Goal: Task Accomplishment & Management: Manage account settings

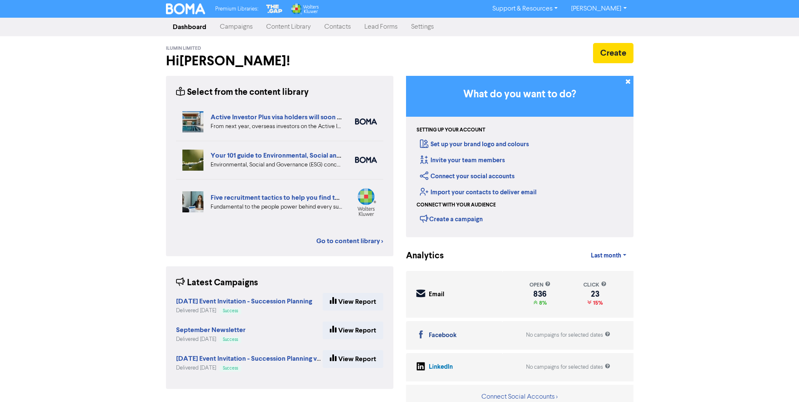
click at [333, 29] on link "Contacts" at bounding box center [338, 27] width 40 height 17
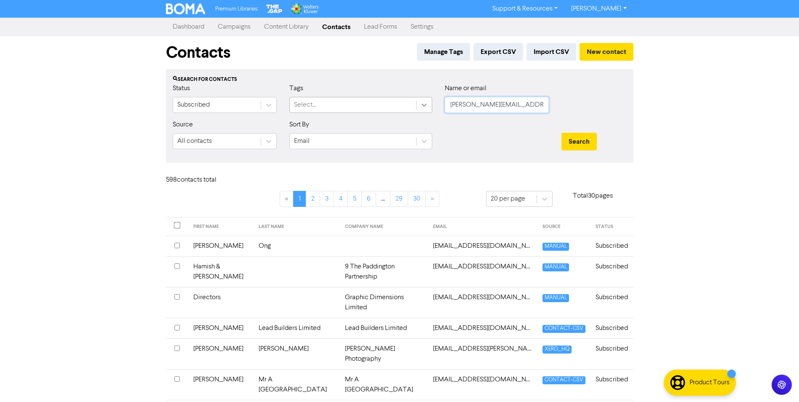
drag, startPoint x: 508, startPoint y: 106, endPoint x: 428, endPoint y: 111, distance: 80.6
click at [428, 111] on div "Status Subscribed Tags Select... Name or email [PERSON_NAME][EMAIL_ADDRESS][DOM…" at bounding box center [399, 101] width 467 height 36
click at [288, 28] on link "Content Library" at bounding box center [286, 27] width 58 height 17
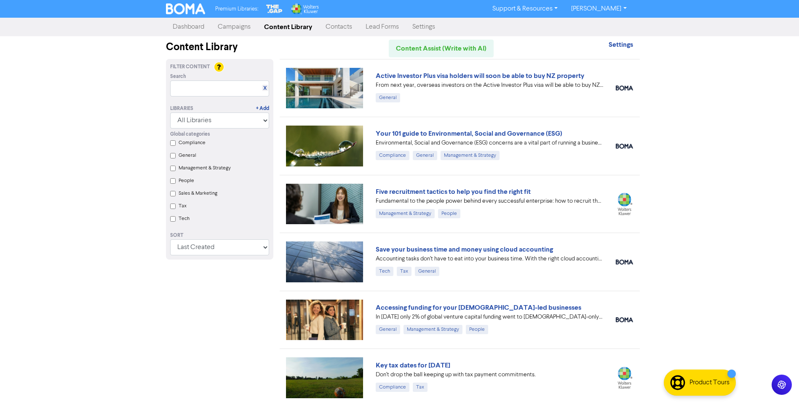
click at [337, 32] on link "Contacts" at bounding box center [339, 27] width 40 height 17
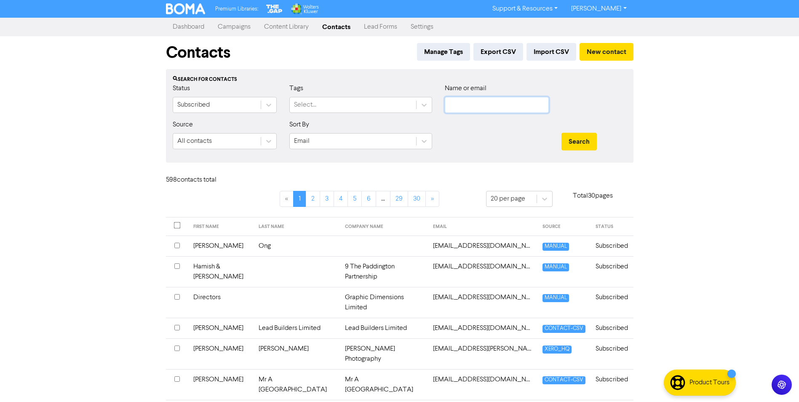
click at [471, 108] on input "text" at bounding box center [497, 105] width 104 height 16
click at [562, 133] on button "Search" at bounding box center [579, 142] width 35 height 18
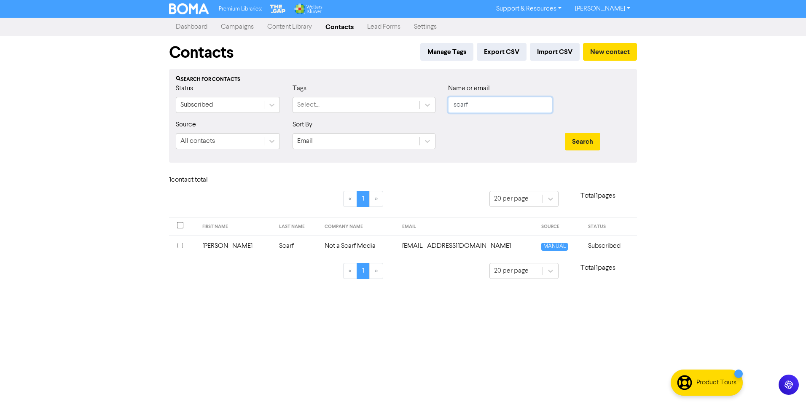
drag, startPoint x: 471, startPoint y: 108, endPoint x: 445, endPoint y: 112, distance: 26.4
click at [445, 112] on div "Name or email scarf" at bounding box center [500, 101] width 117 height 36
type input "[PERSON_NAME]"
click at [565, 133] on button "Search" at bounding box center [582, 142] width 35 height 18
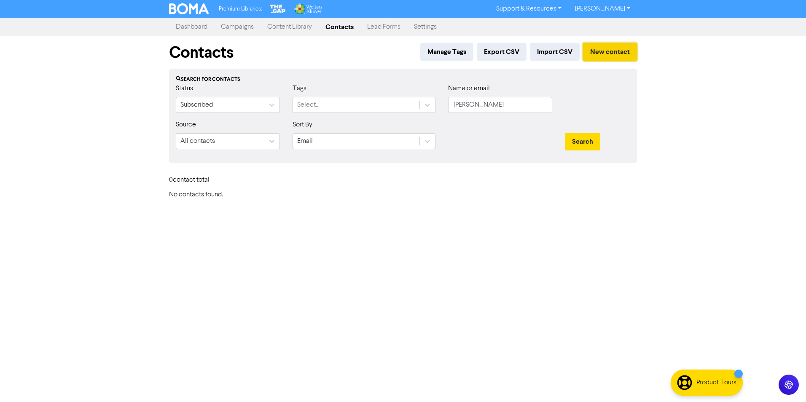
click at [607, 51] on button "New contact" at bounding box center [610, 52] width 54 height 18
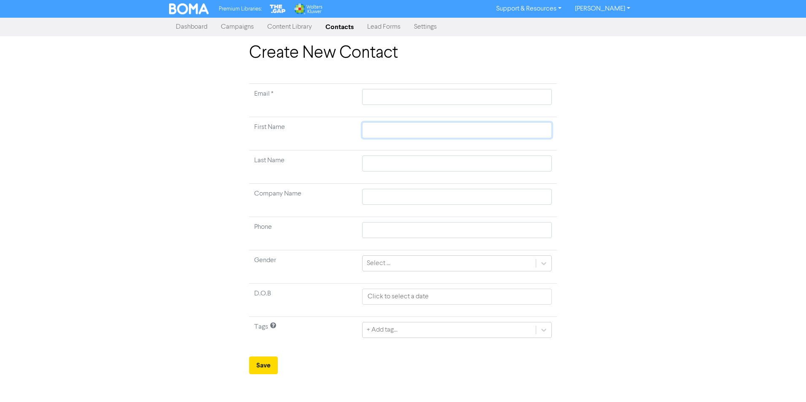
click at [387, 129] on input "text" at bounding box center [457, 130] width 190 height 16
type input "A"
type input "An"
type input "Ang"
type input "Ange"
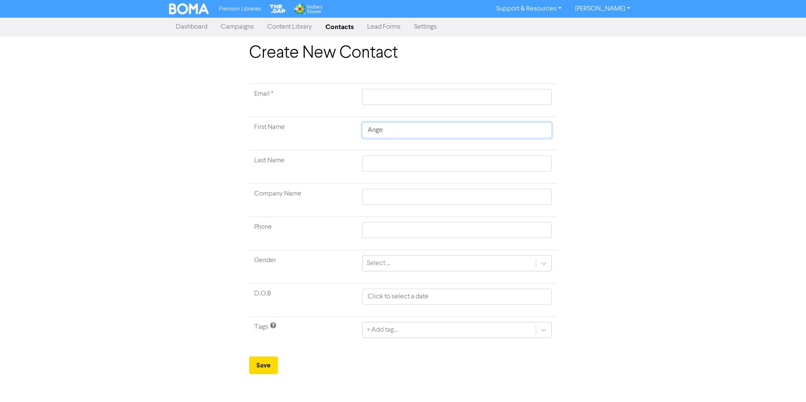
type input "Angel"
type input "[PERSON_NAME]"
click at [407, 162] on input "text" at bounding box center [457, 163] width 190 height 16
type input "H"
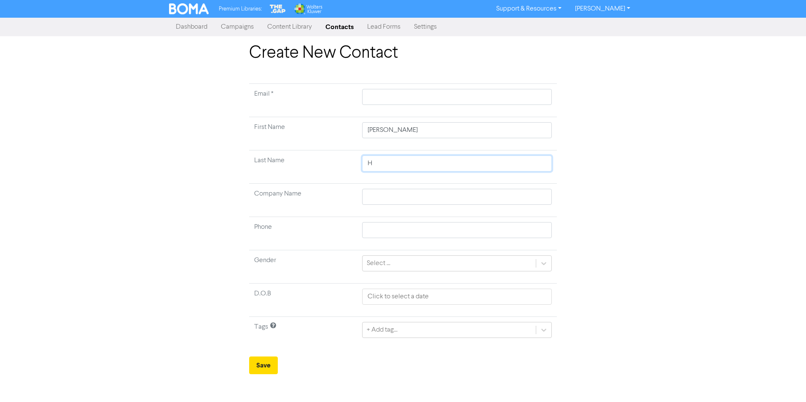
type input "Ha"
type input "Has"
type input "[PERSON_NAME]"
type input "Hassa"
type input "[PERSON_NAME]"
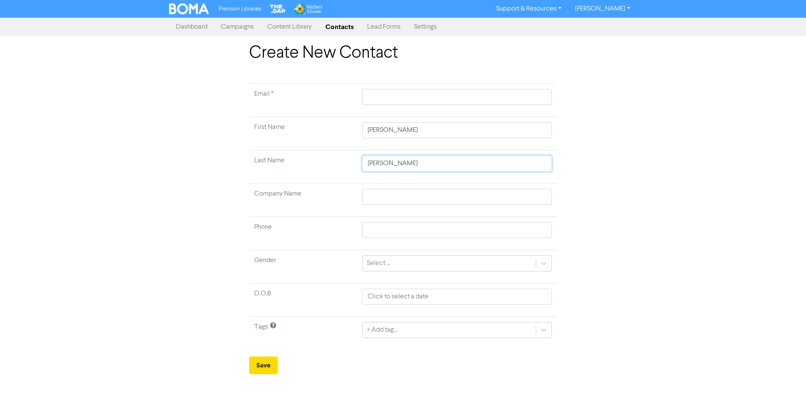
type input "[PERSON_NAME]-"
type input "[PERSON_NAME]-S"
type input "[PERSON_NAME]"
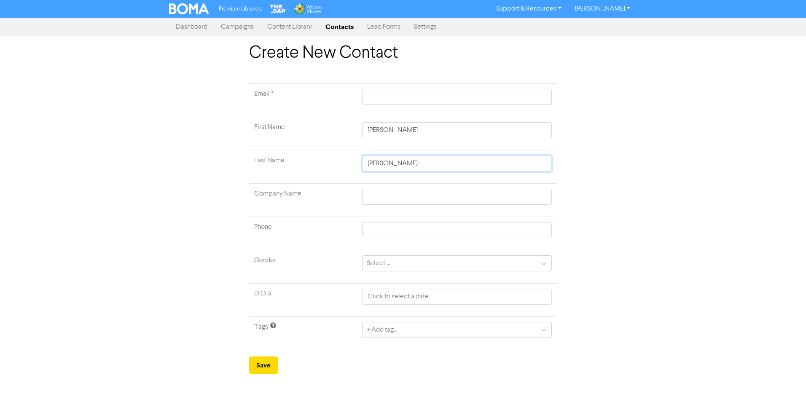
type input "[PERSON_NAME]"
click at [379, 93] on input "text" at bounding box center [457, 97] width 190 height 16
paste input "[PERSON_NAME][EMAIL_ADDRESS][PERSON_NAME][DOMAIN_NAME]"
type input "[PERSON_NAME][EMAIL_ADDRESS][PERSON_NAME][DOMAIN_NAME]"
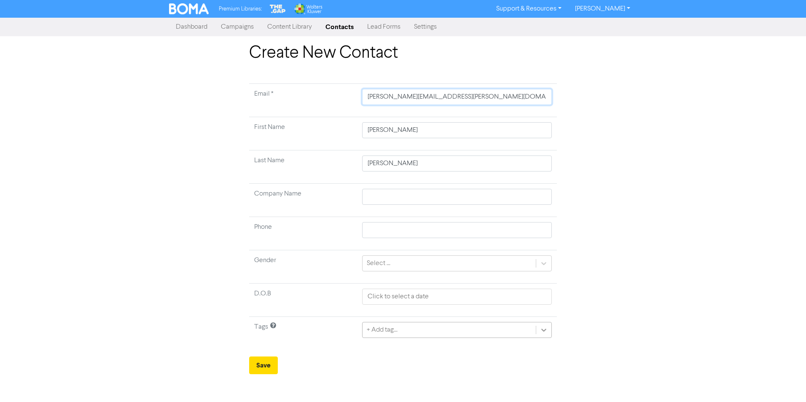
type input "[PERSON_NAME][EMAIL_ADDRESS][PERSON_NAME][DOMAIN_NAME]"
click at [544, 331] on icon at bounding box center [543, 330] width 5 height 3
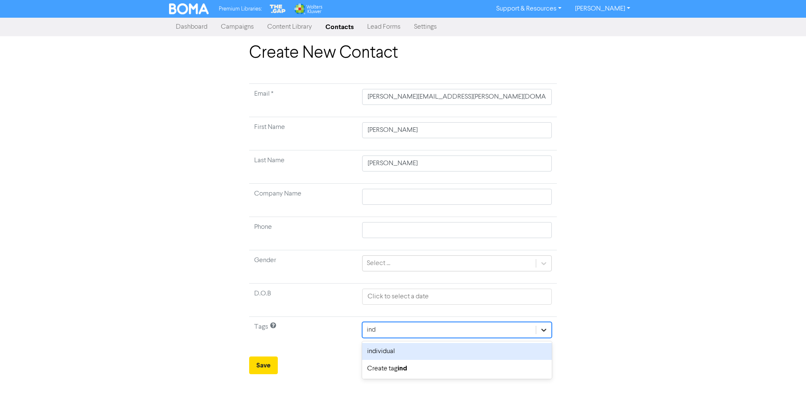
type input "indi"
click at [547, 330] on icon at bounding box center [543, 330] width 8 height 8
type input "rent"
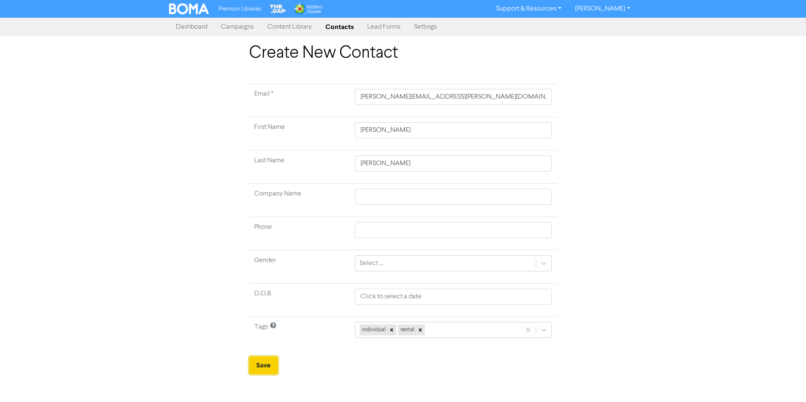
click at [254, 365] on button "Save" at bounding box center [263, 365] width 29 height 18
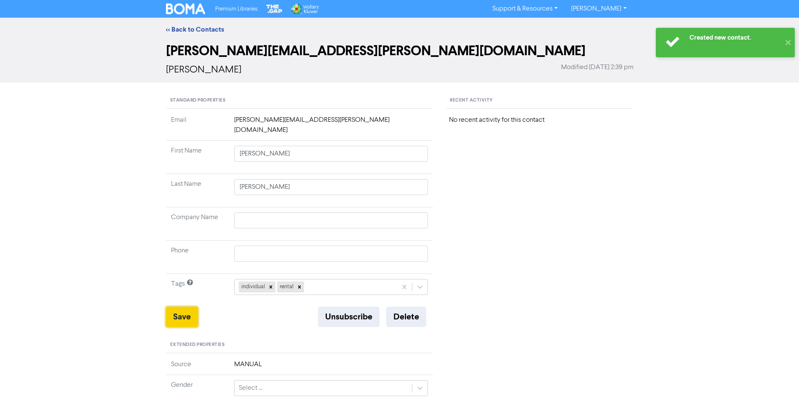
click at [174, 307] on button "Save" at bounding box center [182, 317] width 32 height 20
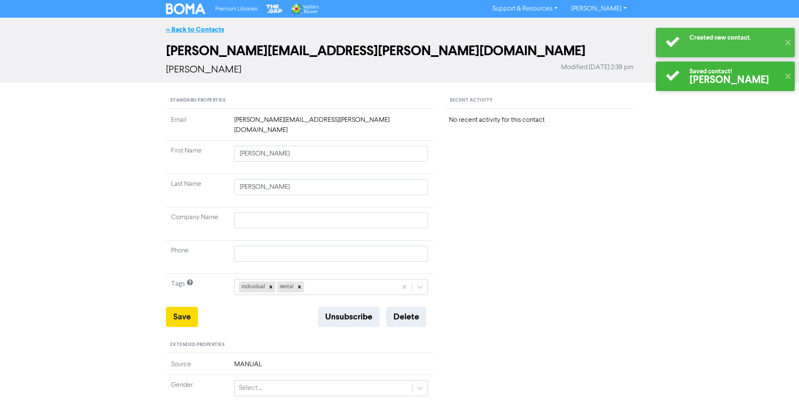
click at [202, 31] on link "<< Back to Contacts" at bounding box center [195, 29] width 58 height 8
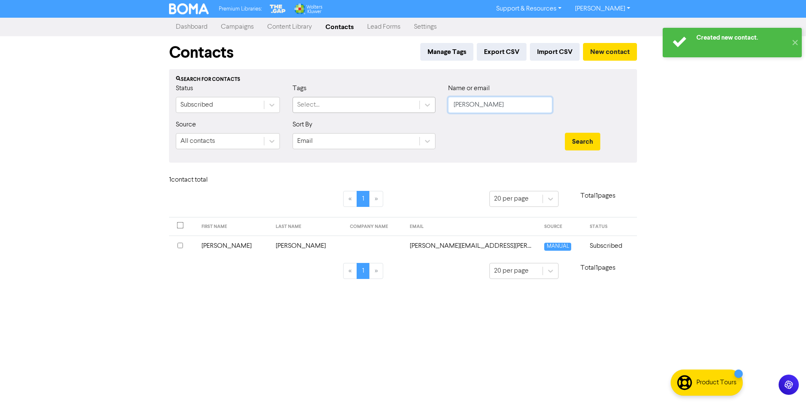
drag, startPoint x: 511, startPoint y: 103, endPoint x: 382, endPoint y: 107, distance: 129.0
click at [382, 107] on div "Status Subscribed Tags Select... Name or email [PERSON_NAME]" at bounding box center [402, 101] width 467 height 36
type input "davidson"
click at [565, 133] on button "Search" at bounding box center [582, 142] width 35 height 18
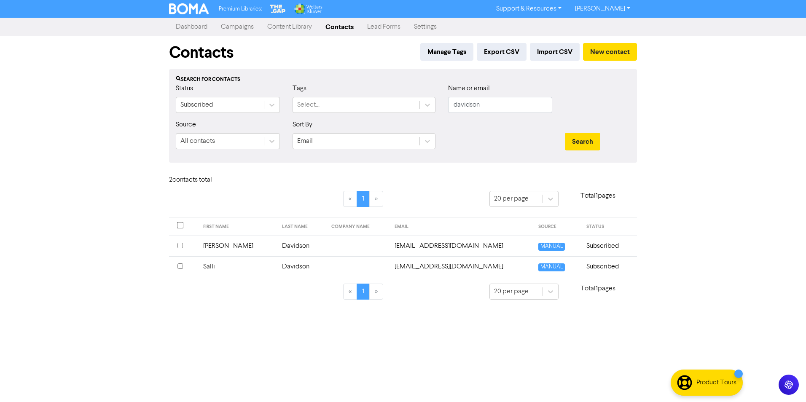
click at [365, 267] on td at bounding box center [357, 266] width 63 height 21
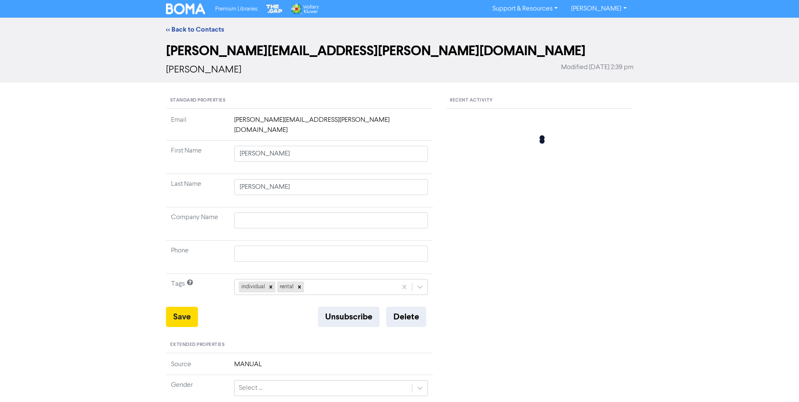
type input "Salli"
type input "Davidson"
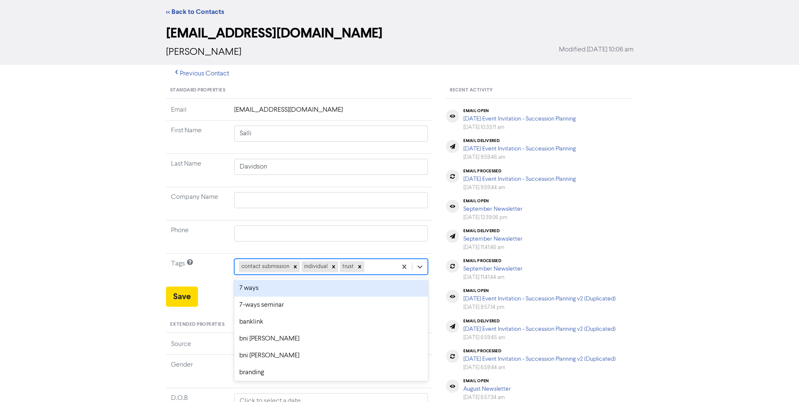
click at [383, 275] on div "option 7 ways focused, 1 of 57. 54 results available. Use Up and Down to choose…" at bounding box center [331, 267] width 194 height 16
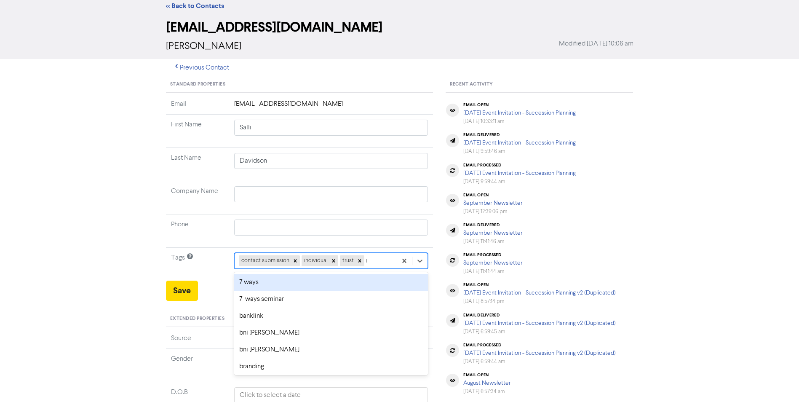
type input "re"
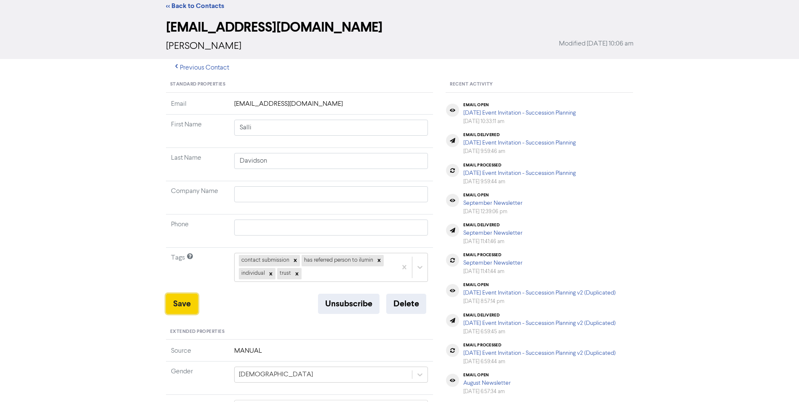
click at [185, 306] on button "Save" at bounding box center [182, 304] width 32 height 20
click at [179, 304] on button "Save" at bounding box center [182, 304] width 32 height 20
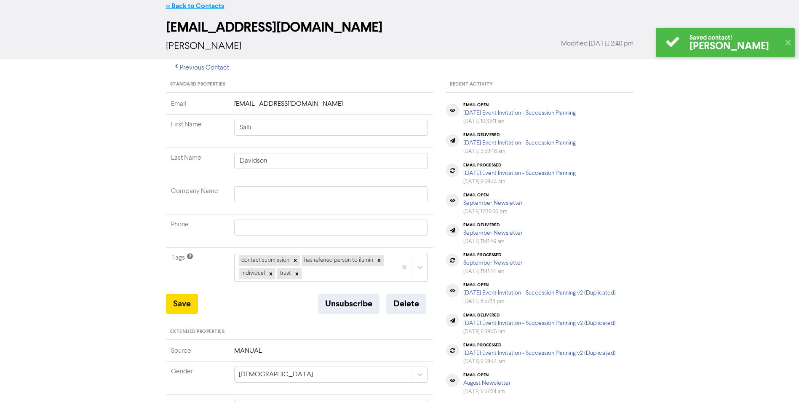
click at [198, 5] on link "<< Back to Contacts" at bounding box center [195, 6] width 58 height 8
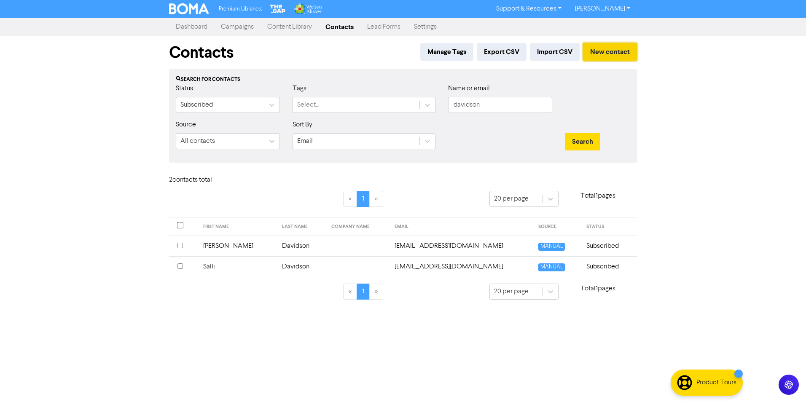
click at [606, 52] on button "New contact" at bounding box center [610, 52] width 54 height 18
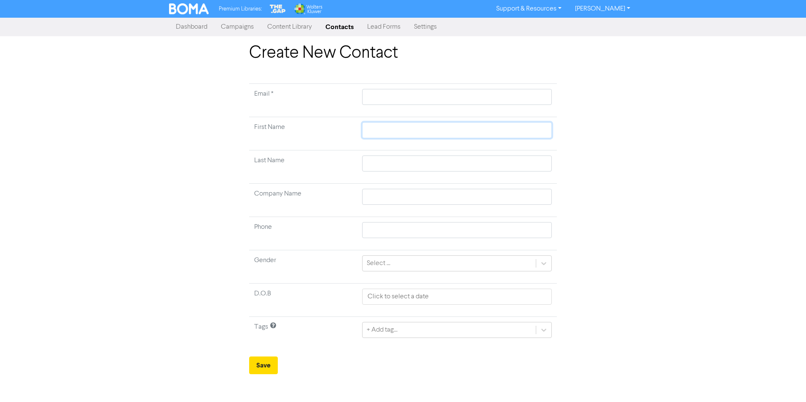
click at [383, 132] on input "text" at bounding box center [457, 130] width 190 height 16
type input "J"
type input "[PERSON_NAME]"
type input "Jac"
type input "Jack"
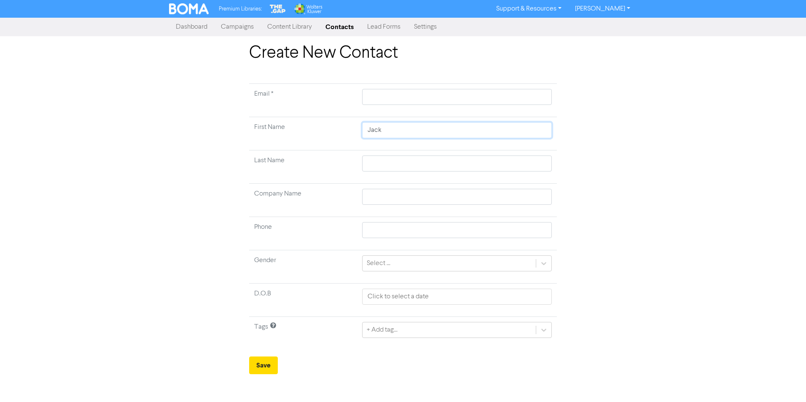
type input "Jack"
click at [384, 166] on input "text" at bounding box center [457, 163] width 190 height 16
click at [407, 97] on input "text" at bounding box center [457, 97] width 190 height 16
paste input "[EMAIL_ADDRESS][DOMAIN_NAME]"
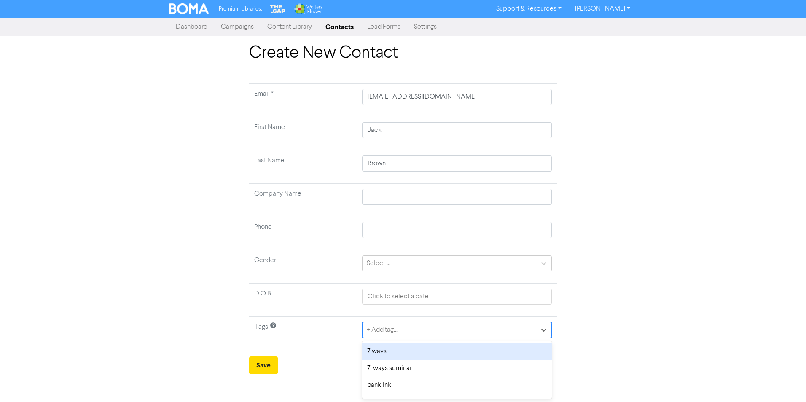
click at [487, 328] on div "+ Add tag..." at bounding box center [448, 329] width 173 height 15
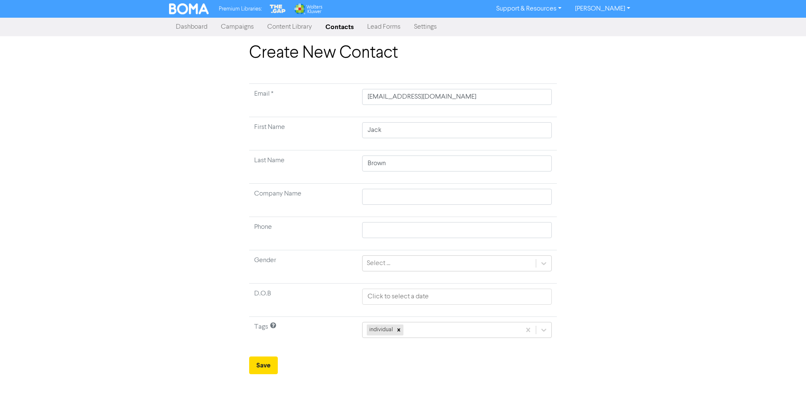
click at [487, 328] on div "individual" at bounding box center [441, 329] width 158 height 15
click at [263, 367] on button "Save" at bounding box center [263, 365] width 29 height 18
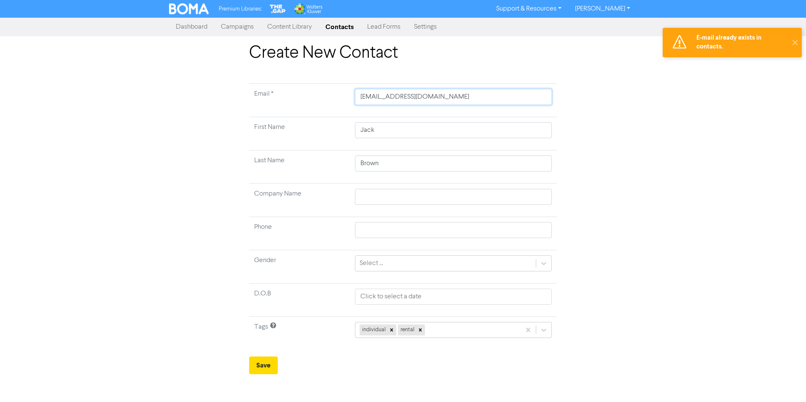
drag, startPoint x: 439, startPoint y: 100, endPoint x: 347, endPoint y: 105, distance: 91.6
click at [347, 105] on tr "Email * [EMAIL_ADDRESS][DOMAIN_NAME]" at bounding box center [403, 100] width 308 height 33
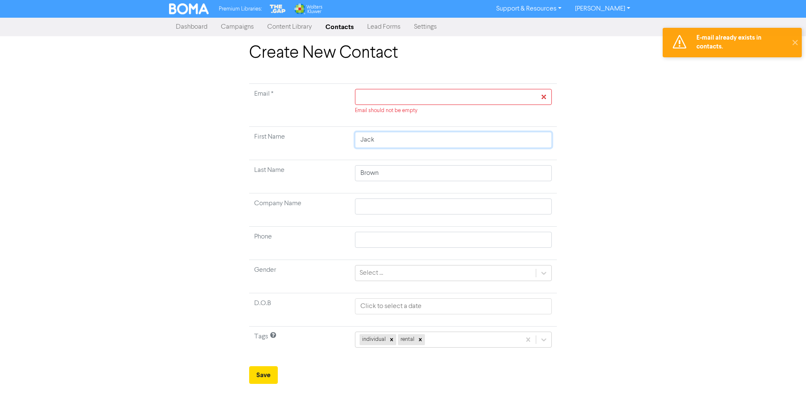
drag, startPoint x: 377, startPoint y: 140, endPoint x: 296, endPoint y: 154, distance: 82.1
click at [300, 152] on tr "First Name [PERSON_NAME]" at bounding box center [403, 143] width 308 height 33
drag, startPoint x: 382, startPoint y: 172, endPoint x: 348, endPoint y: 166, distance: 34.1
click at [348, 166] on tr "Last Name [PERSON_NAME]" at bounding box center [403, 176] width 308 height 33
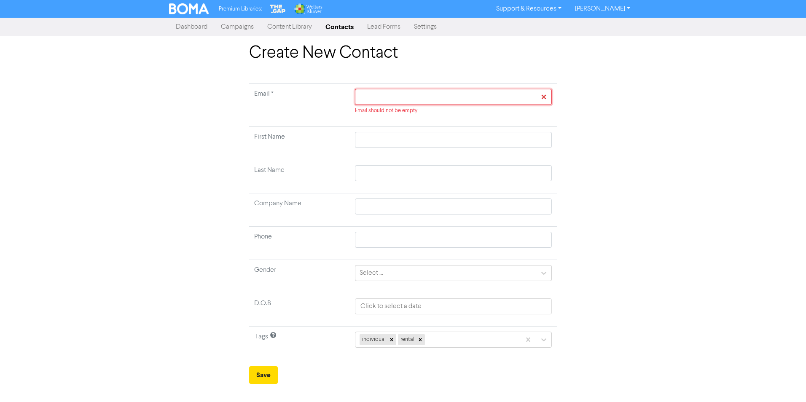
click at [392, 98] on input "text" at bounding box center [453, 97] width 197 height 16
paste input "[PERSON_NAME][EMAIL_ADDRESS][DOMAIN_NAME]"
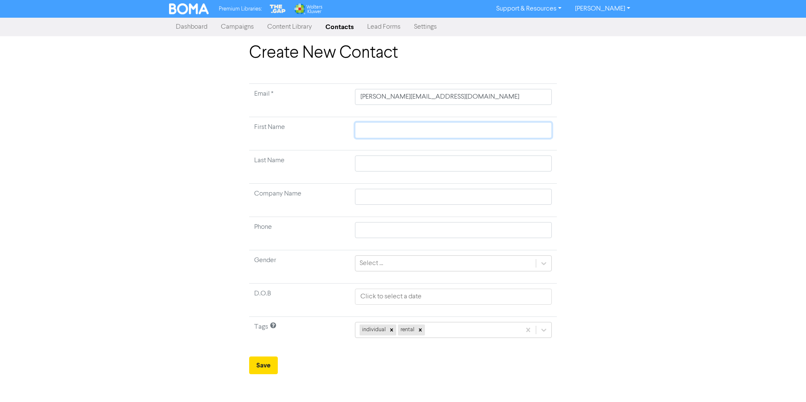
click at [383, 129] on input "text" at bounding box center [453, 130] width 197 height 16
click at [542, 263] on icon at bounding box center [543, 263] width 5 height 3
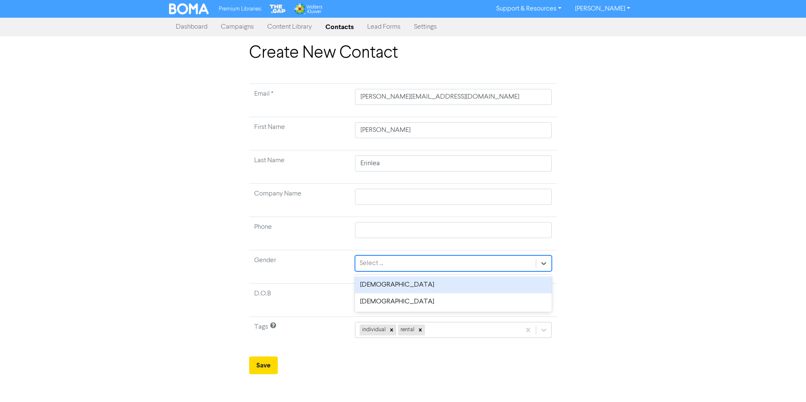
click at [490, 288] on div "[DEMOGRAPHIC_DATA]" at bounding box center [453, 284] width 197 height 17
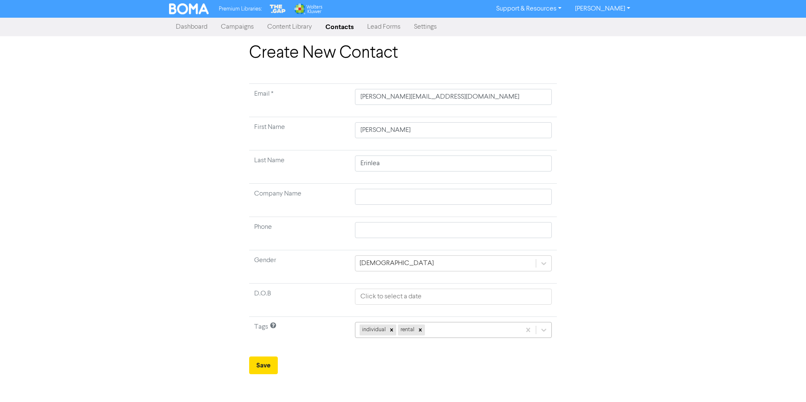
click at [501, 328] on div "individual rental" at bounding box center [437, 329] width 165 height 15
click at [262, 370] on button "Save" at bounding box center [263, 365] width 29 height 18
click at [439, 331] on icon at bounding box center [439, 330] width 6 height 6
click at [420, 330] on div at bounding box center [423, 329] width 9 height 11
click at [396, 332] on icon at bounding box center [399, 330] width 6 height 6
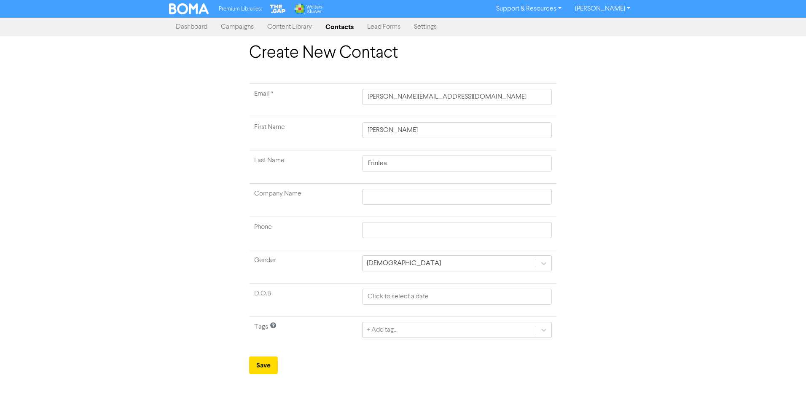
click at [340, 24] on link "Contacts" at bounding box center [340, 27] width 42 height 17
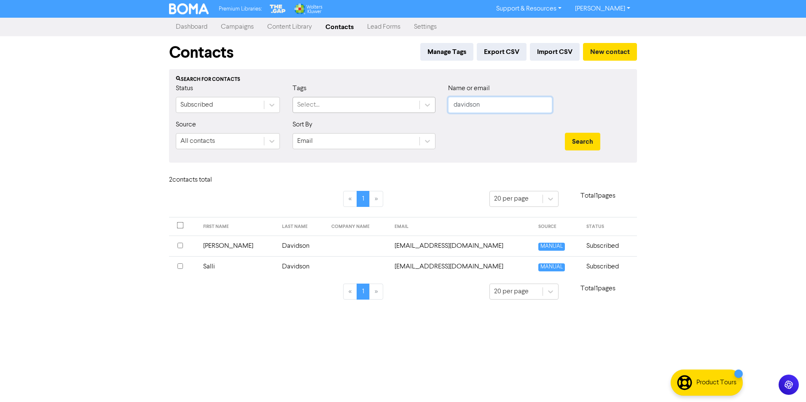
drag, startPoint x: 490, startPoint y: 105, endPoint x: 404, endPoint y: 107, distance: 86.4
click at [404, 107] on div "Status Subscribed Tags Select... Name or email [PERSON_NAME]" at bounding box center [402, 101] width 467 height 36
click at [565, 133] on button "Search" at bounding box center [582, 142] width 35 height 18
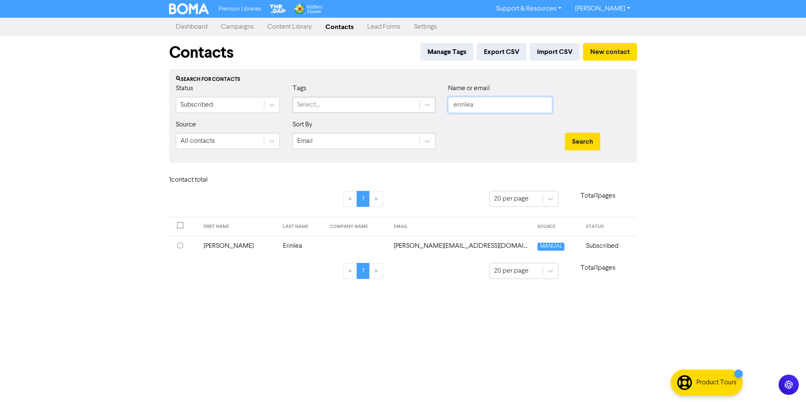
drag, startPoint x: 481, startPoint y: 108, endPoint x: 356, endPoint y: 99, distance: 125.0
click at [356, 99] on div "Status Subscribed Tags Select... Name or email erinlea" at bounding box center [402, 101] width 467 height 36
click at [565, 133] on button "Search" at bounding box center [582, 142] width 35 height 18
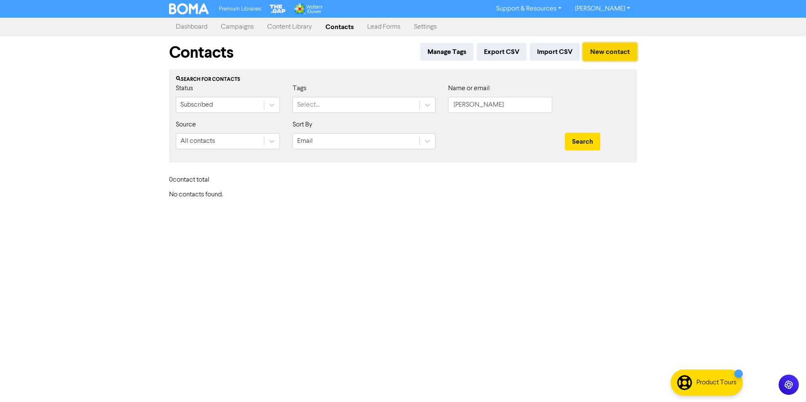
click at [610, 49] on button "New contact" at bounding box center [610, 52] width 54 height 18
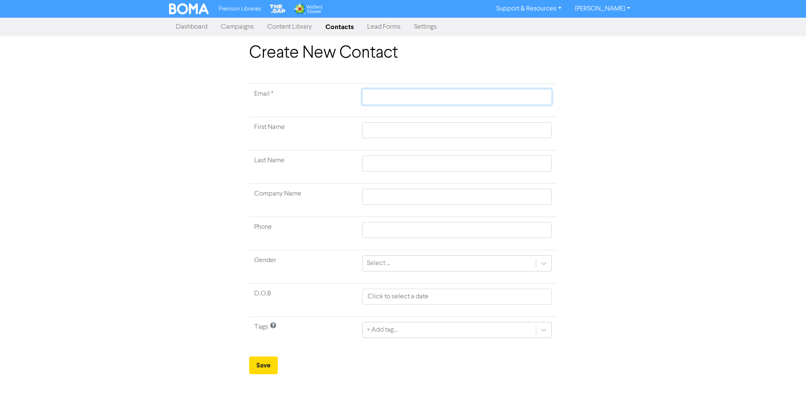
click at [432, 99] on input "text" at bounding box center [457, 97] width 190 height 16
paste input "[PERSON_NAME][EMAIL_ADDRESS][PERSON_NAME][DOMAIN_NAME]"
click at [387, 134] on input "text" at bounding box center [457, 130] width 190 height 16
click at [386, 165] on input "text" at bounding box center [457, 163] width 190 height 16
click at [544, 265] on icon at bounding box center [543, 263] width 8 height 8
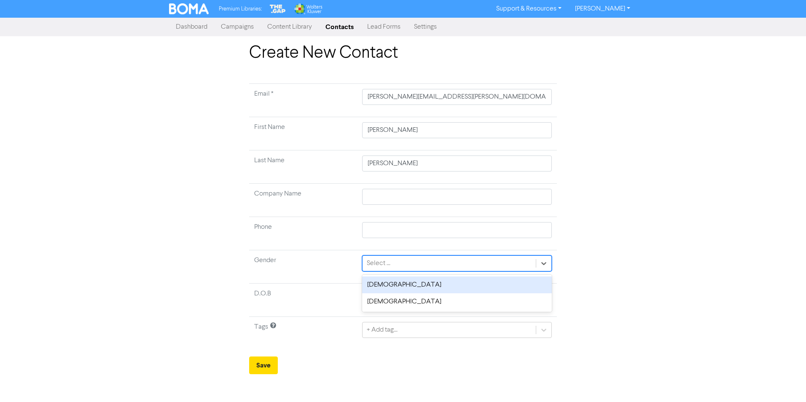
click at [482, 287] on div "[DEMOGRAPHIC_DATA]" at bounding box center [457, 284] width 190 height 17
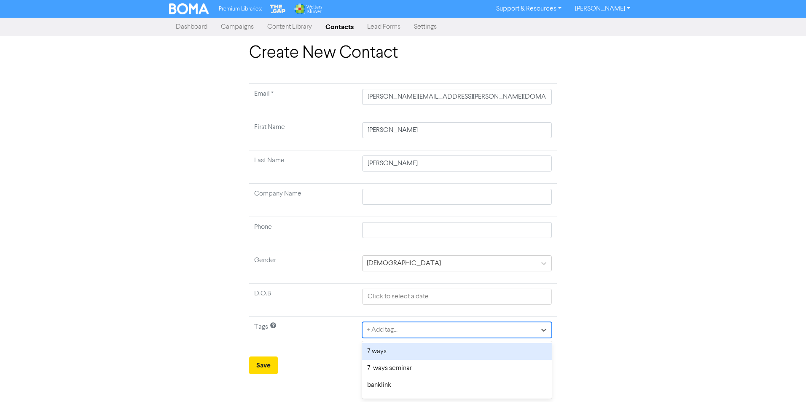
click at [437, 330] on div "+ Add tag..." at bounding box center [448, 329] width 173 height 15
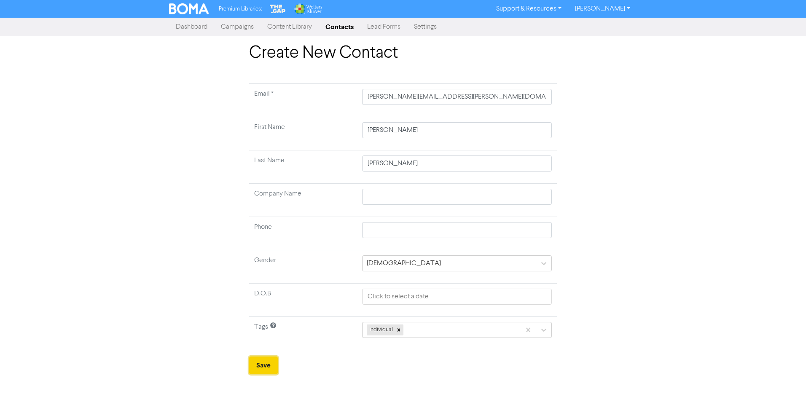
click at [264, 365] on button "Save" at bounding box center [263, 365] width 29 height 18
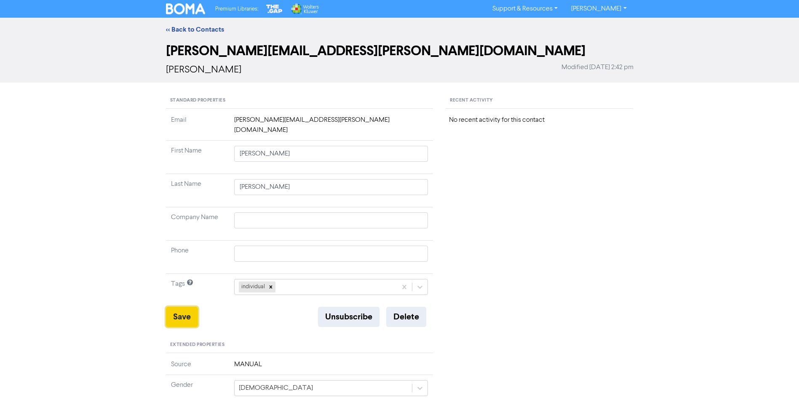
click at [182, 307] on button "Save" at bounding box center [182, 317] width 32 height 20
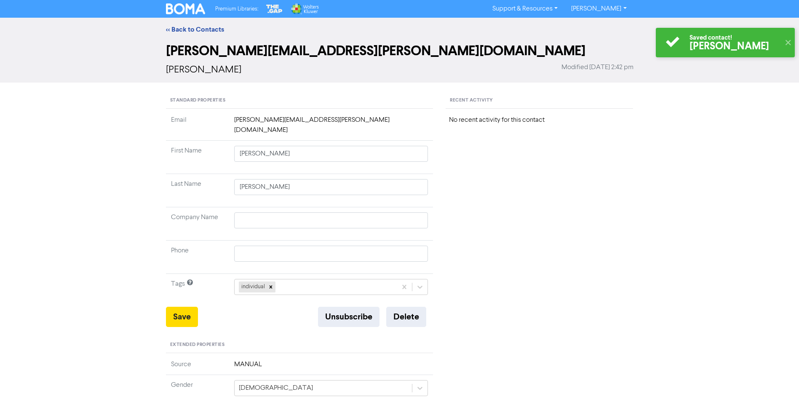
click at [205, 24] on div "<< Back to Contacts" at bounding box center [400, 29] width 480 height 10
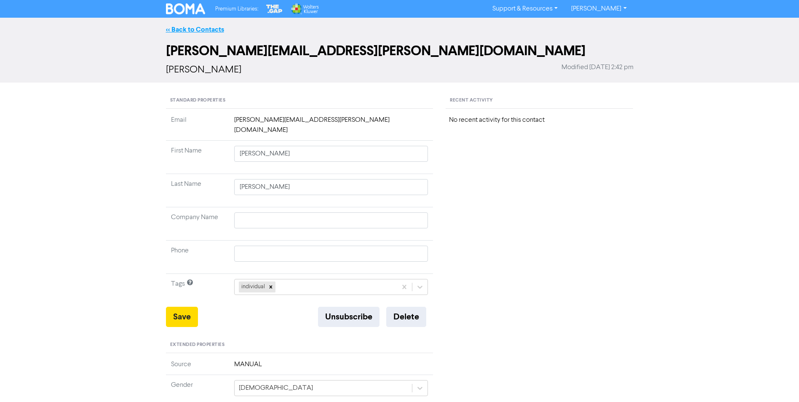
click at [204, 28] on link "<< Back to Contacts" at bounding box center [195, 29] width 58 height 8
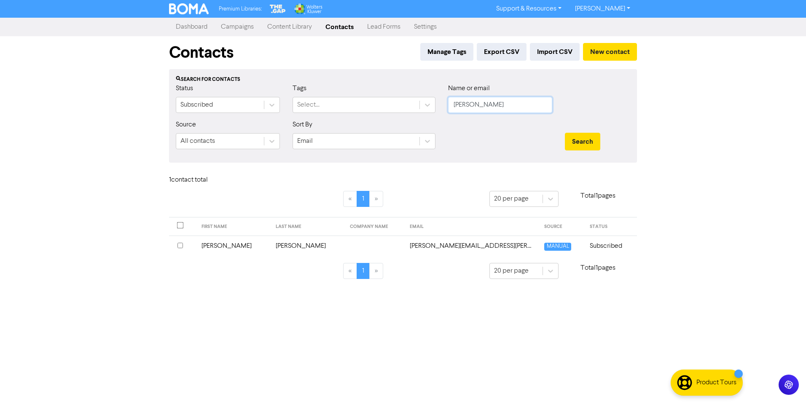
click at [434, 96] on div "Status Subscribed Tags Select... Name or email [PERSON_NAME]" at bounding box center [402, 101] width 467 height 36
click at [565, 133] on button "Search" at bounding box center [582, 142] width 35 height 18
drag, startPoint x: 487, startPoint y: 105, endPoint x: 417, endPoint y: 112, distance: 71.2
click at [417, 112] on div "Status Subscribed Tags Select... Name or email blue" at bounding box center [402, 101] width 467 height 36
click at [603, 50] on button "New contact" at bounding box center [610, 52] width 54 height 18
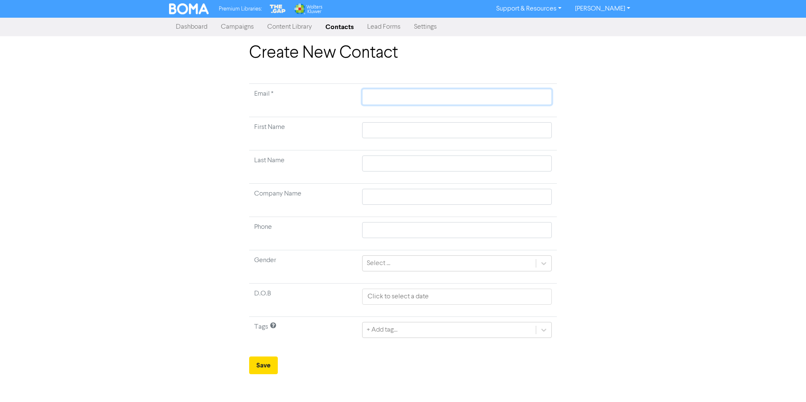
click at [426, 98] on input "text" at bounding box center [457, 97] width 190 height 16
paste input "[PERSON_NAME][EMAIL_ADDRESS][DOMAIN_NAME]"
click at [399, 129] on input "text" at bounding box center [457, 130] width 190 height 16
click at [377, 201] on input "text" at bounding box center [457, 197] width 190 height 16
click at [544, 261] on icon at bounding box center [543, 263] width 8 height 8
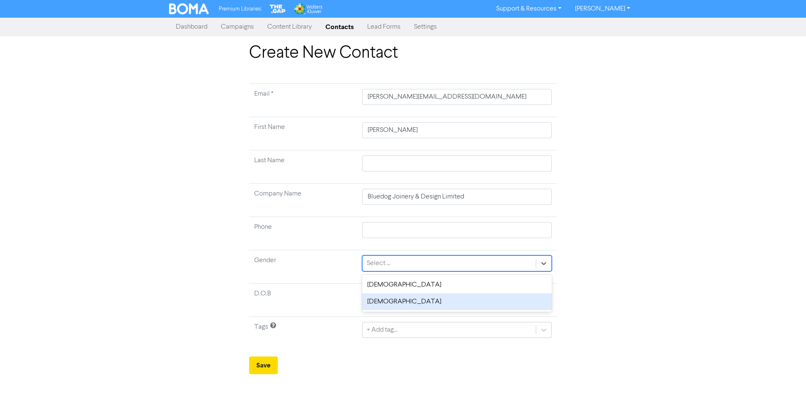
click at [448, 303] on div "[DEMOGRAPHIC_DATA]" at bounding box center [457, 301] width 190 height 17
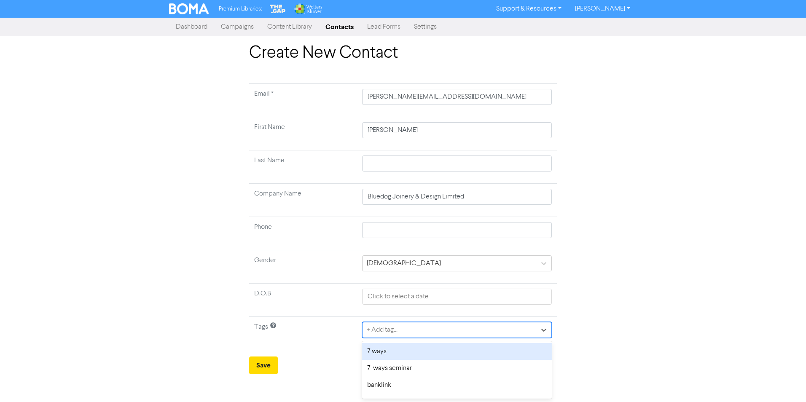
click at [438, 327] on div "+ Add tag..." at bounding box center [448, 329] width 173 height 15
click at [438, 327] on div "individual" at bounding box center [441, 329] width 158 height 15
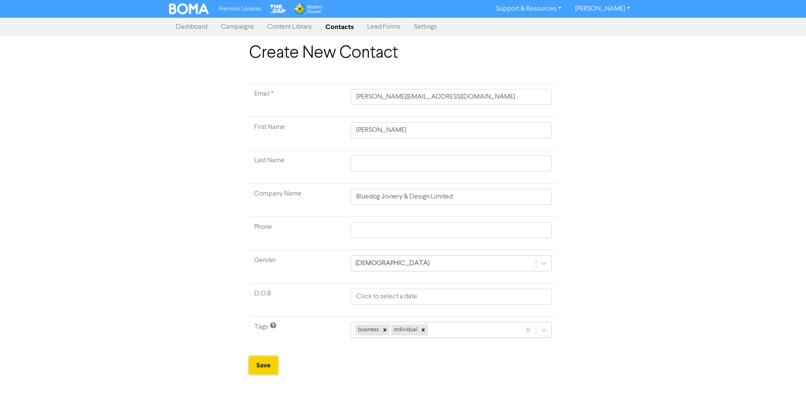
click at [257, 366] on button "Save" at bounding box center [263, 365] width 29 height 18
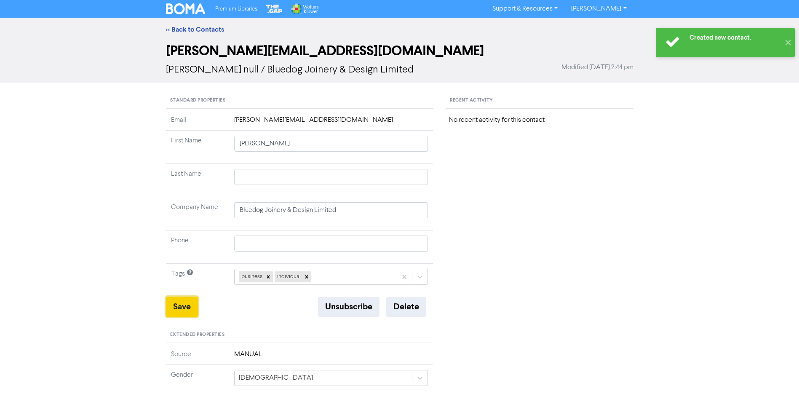
click at [182, 304] on button "Save" at bounding box center [182, 307] width 32 height 20
click at [211, 29] on link "<< Back to Contacts" at bounding box center [195, 29] width 58 height 8
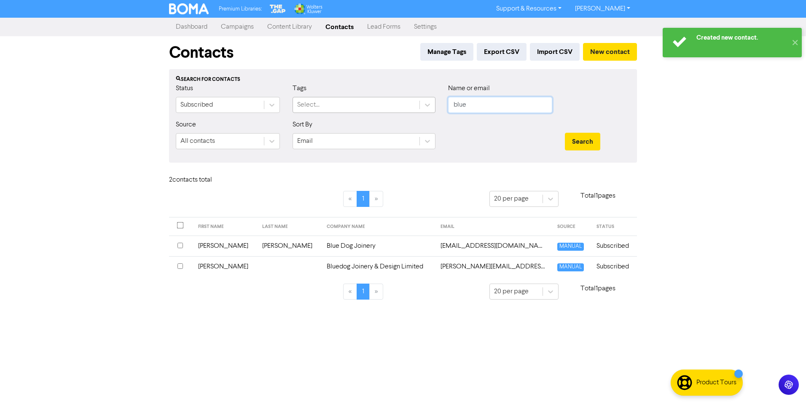
drag, startPoint x: 477, startPoint y: 104, endPoint x: 391, endPoint y: 104, distance: 86.4
click at [391, 104] on div "Status Subscribed Tags Select... Name or email blue" at bounding box center [402, 101] width 467 height 36
click at [565, 133] on button "Search" at bounding box center [582, 142] width 35 height 18
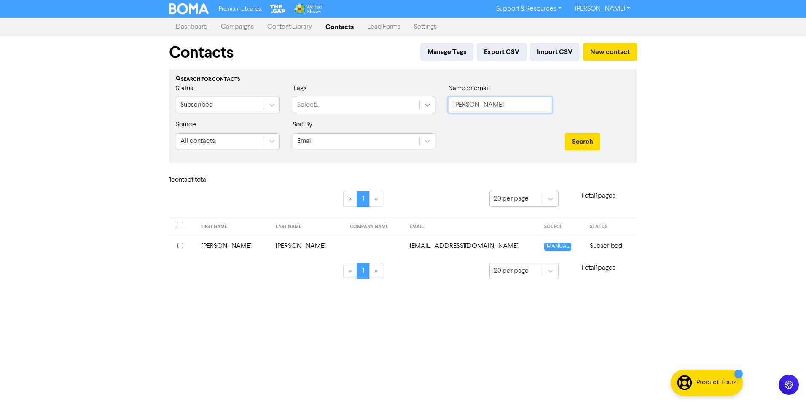
drag, startPoint x: 483, startPoint y: 106, endPoint x: 420, endPoint y: 107, distance: 62.8
click at [420, 107] on div "Status Subscribed Tags Select... Name or email [PERSON_NAME]" at bounding box center [402, 101] width 467 height 36
click at [565, 133] on button "Search" at bounding box center [582, 142] width 35 height 18
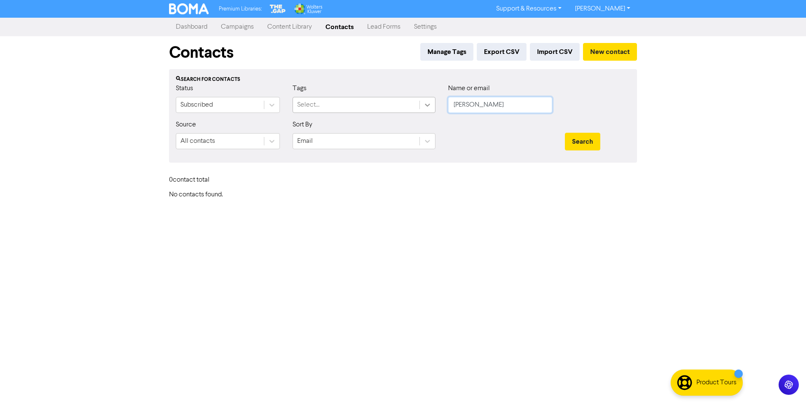
drag, startPoint x: 495, startPoint y: 104, endPoint x: 432, endPoint y: 104, distance: 62.4
click at [432, 104] on div "Status Subscribed Tags Select... Name or email [PERSON_NAME]" at bounding box center [402, 101] width 467 height 36
click at [565, 133] on button "Search" at bounding box center [582, 142] width 35 height 18
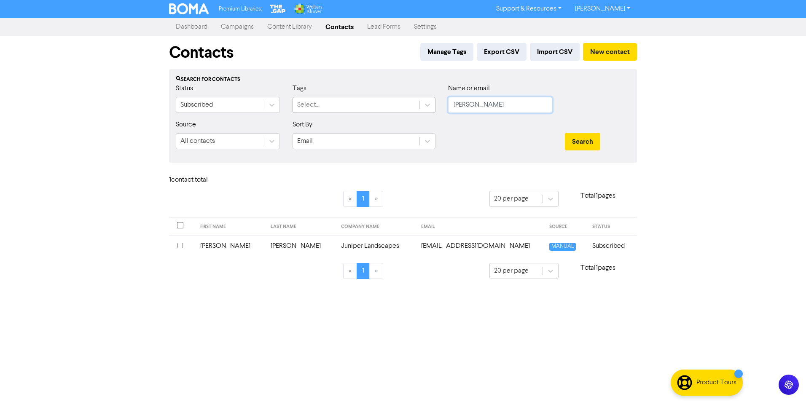
drag, startPoint x: 490, startPoint y: 107, endPoint x: 418, endPoint y: 100, distance: 71.6
click at [418, 100] on div "Status Subscribed Tags Select... Name or email [PERSON_NAME]" at bounding box center [402, 101] width 467 height 36
click at [565, 133] on button "Search" at bounding box center [582, 142] width 35 height 18
drag, startPoint x: 494, startPoint y: 107, endPoint x: 420, endPoint y: 102, distance: 74.4
click at [420, 102] on div "Status Subscribed Tags Select... Name or email innovax" at bounding box center [402, 101] width 467 height 36
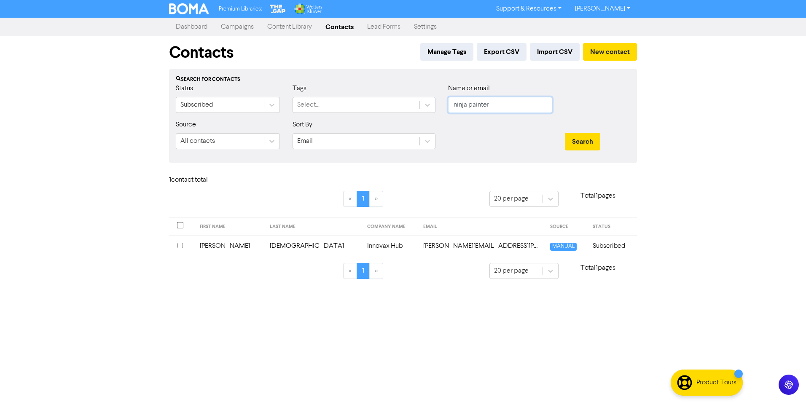
click at [565, 133] on button "Search" at bounding box center [582, 142] width 35 height 18
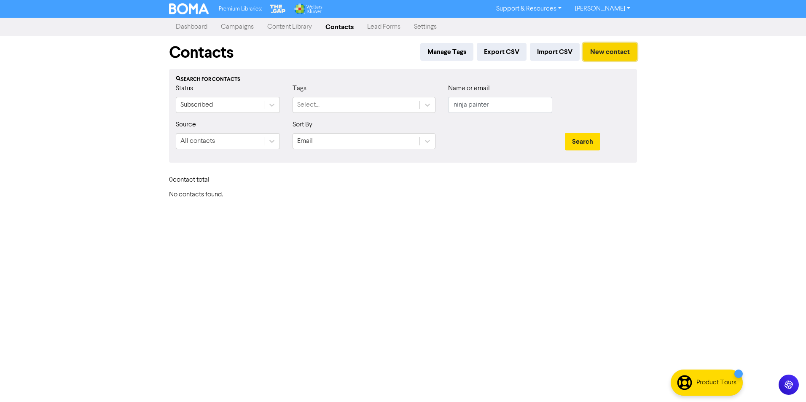
click at [602, 54] on button "New contact" at bounding box center [610, 52] width 54 height 18
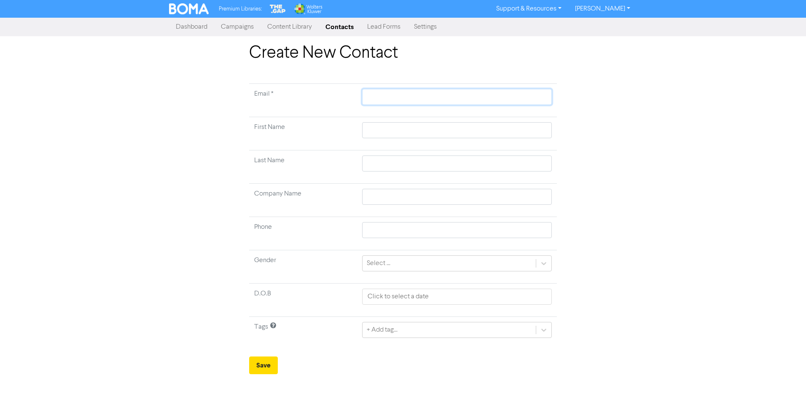
click at [399, 98] on input "text" at bounding box center [457, 97] width 190 height 16
paste input "[PERSON_NAME][EMAIL_ADDRESS][DOMAIN_NAME]"
click at [378, 131] on input "text" at bounding box center [457, 130] width 190 height 16
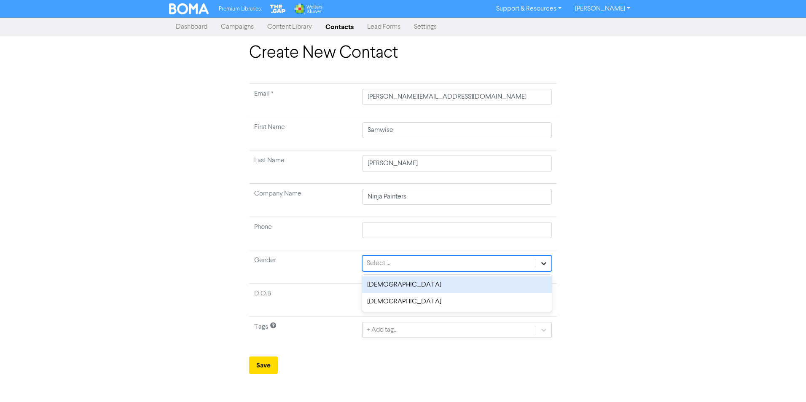
click at [542, 262] on icon at bounding box center [543, 263] width 8 height 8
click at [504, 282] on div "[DEMOGRAPHIC_DATA]" at bounding box center [457, 284] width 190 height 17
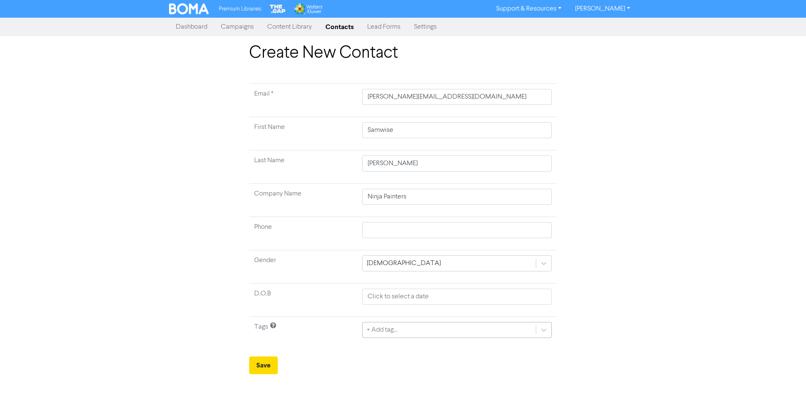
click at [453, 329] on div "+ Add tag..." at bounding box center [448, 329] width 173 height 15
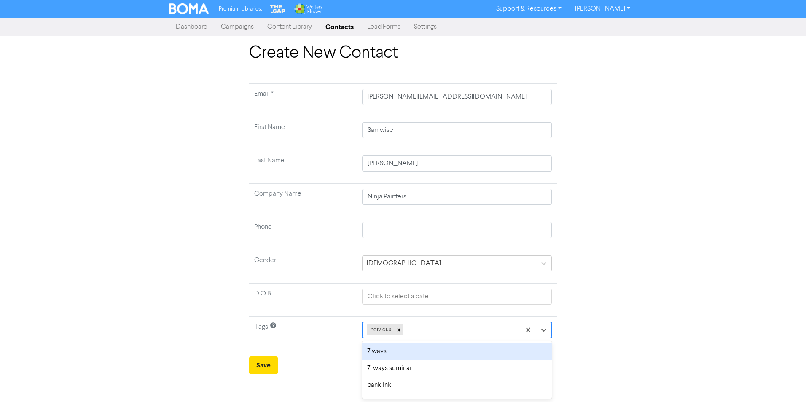
click at [453, 329] on div "individual" at bounding box center [441, 329] width 158 height 15
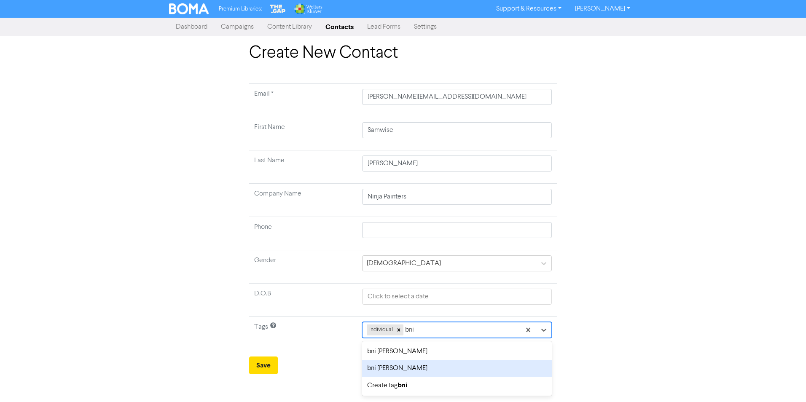
click at [413, 368] on div "bni [PERSON_NAME]" at bounding box center [457, 368] width 190 height 17
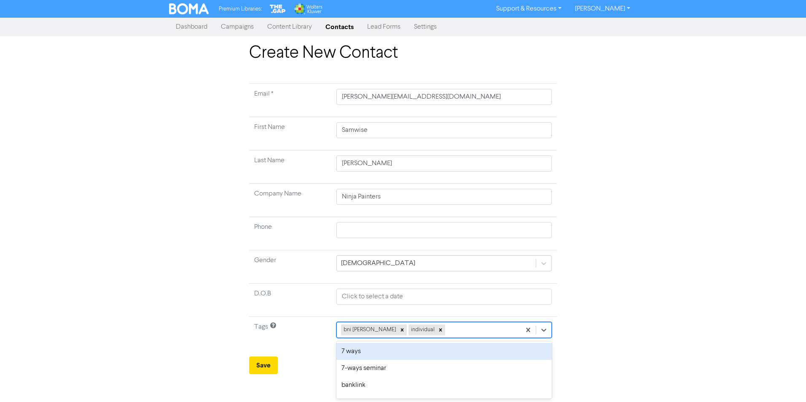
click at [449, 331] on div "bni [PERSON_NAME] individual" at bounding box center [429, 329] width 184 height 15
click at [544, 330] on icon at bounding box center [543, 330] width 5 height 3
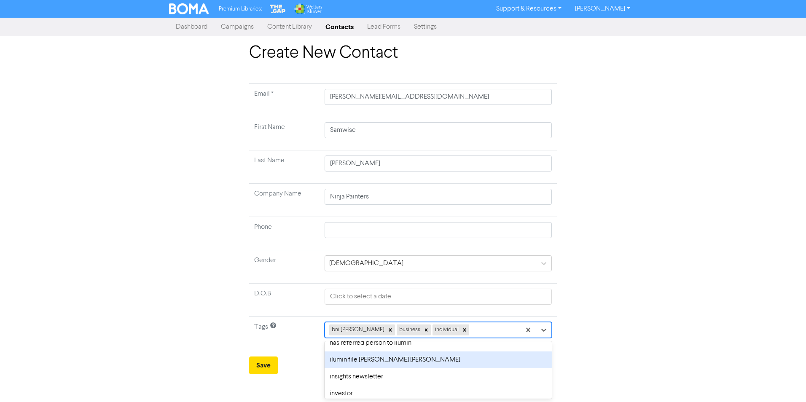
scroll to position [421, 0]
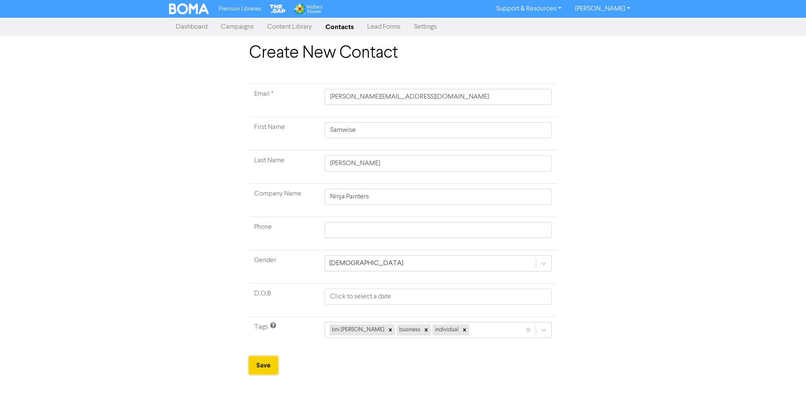
click at [263, 369] on button "Save" at bounding box center [263, 365] width 29 height 18
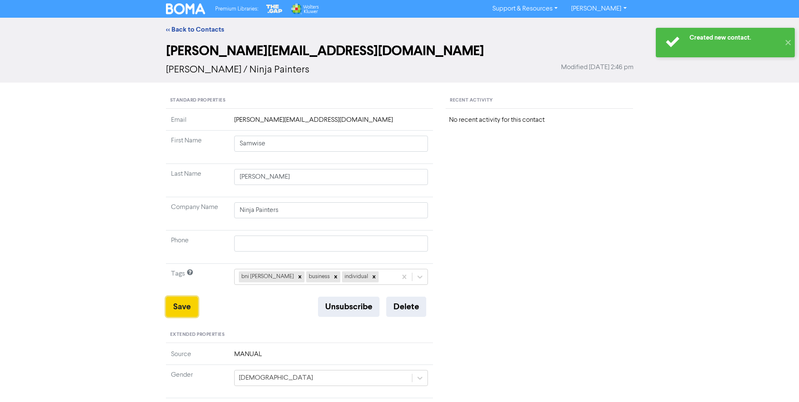
click at [188, 306] on button "Save" at bounding box center [182, 307] width 32 height 20
click at [185, 307] on button "Save" at bounding box center [182, 307] width 32 height 20
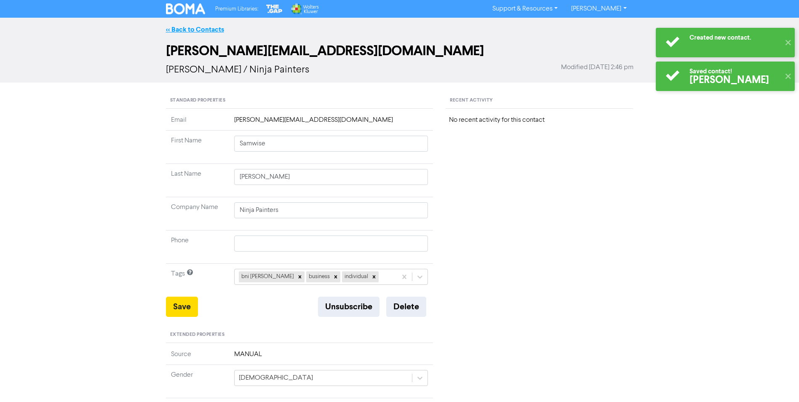
click at [205, 28] on link "<< Back to Contacts" at bounding box center [195, 29] width 58 height 8
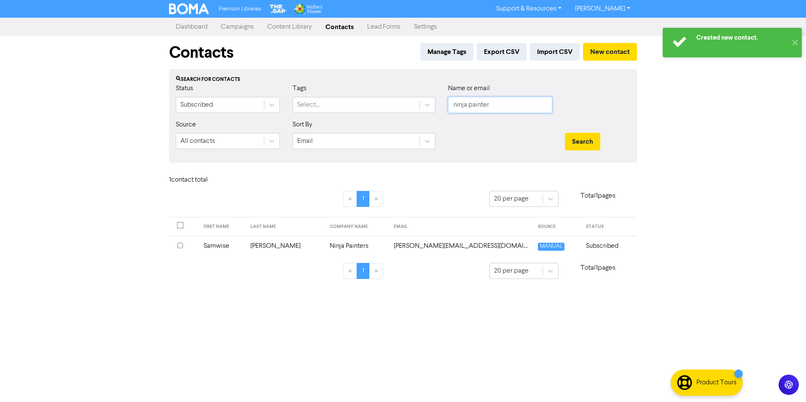
drag, startPoint x: 507, startPoint y: 110, endPoint x: 410, endPoint y: 118, distance: 97.3
click at [410, 118] on div "Status Subscribed Tags Select... Name or email ninja painter" at bounding box center [402, 101] width 467 height 36
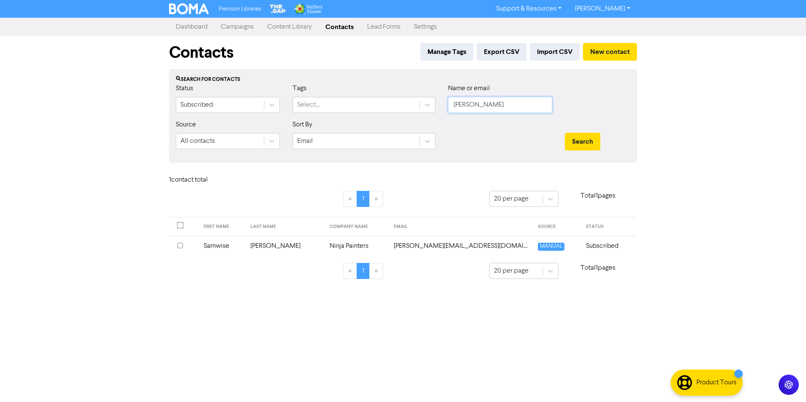
click at [565, 133] on button "Search" at bounding box center [582, 142] width 35 height 18
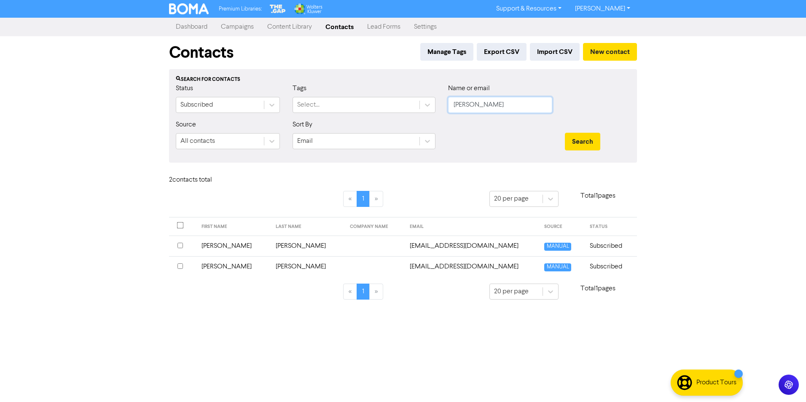
drag, startPoint x: 493, startPoint y: 109, endPoint x: 436, endPoint y: 112, distance: 57.4
click at [436, 112] on div "Status Subscribed Tags Select... Name or email [PERSON_NAME]" at bounding box center [402, 101] width 467 height 36
click at [565, 133] on button "Search" at bounding box center [582, 142] width 35 height 18
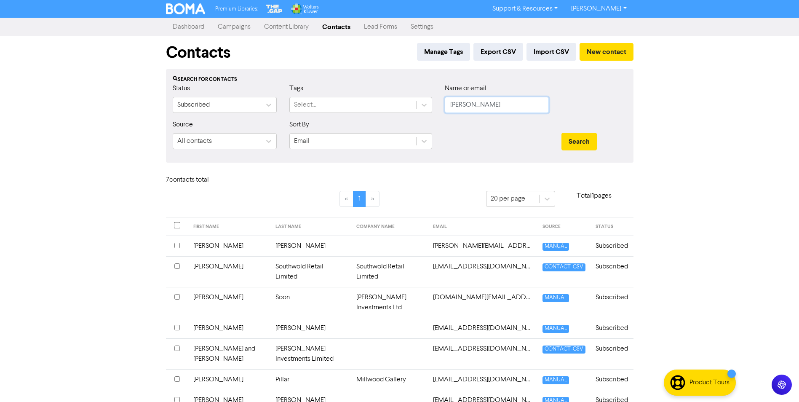
drag, startPoint x: 480, startPoint y: 105, endPoint x: 439, endPoint y: 111, distance: 42.1
click at [439, 111] on div "Name or email [PERSON_NAME]" at bounding box center [497, 101] width 117 height 36
click at [562, 133] on button "Search" at bounding box center [579, 142] width 35 height 18
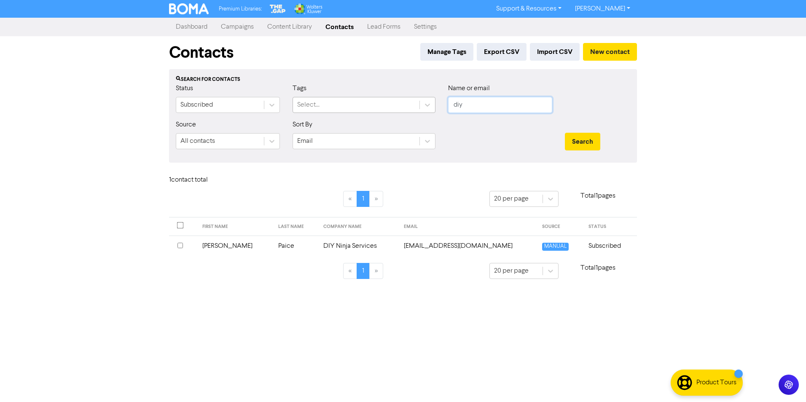
drag, startPoint x: 482, startPoint y: 105, endPoint x: 388, endPoint y: 111, distance: 93.7
click at [388, 111] on div "Status Subscribed Tags Select... Name or email diy" at bounding box center [402, 101] width 467 height 36
